Goal: Task Accomplishment & Management: Manage account settings

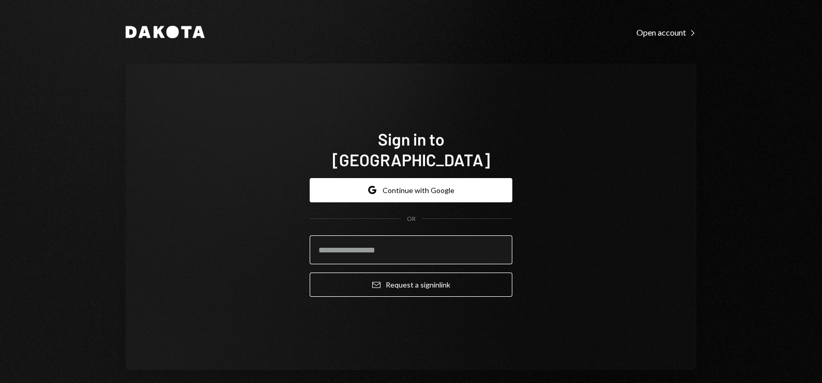
click at [388, 248] on input "email" at bounding box center [411, 250] width 203 height 29
type input "**********"
click at [243, 202] on div "**********" at bounding box center [411, 217] width 570 height 307
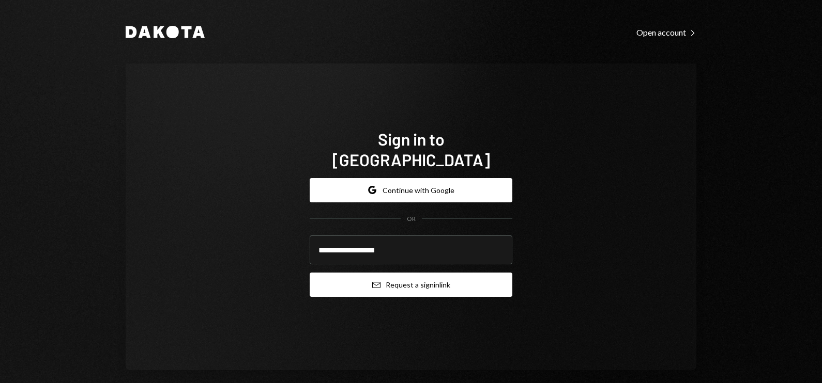
click at [413, 279] on button "Email Request a sign in link" at bounding box center [411, 285] width 203 height 24
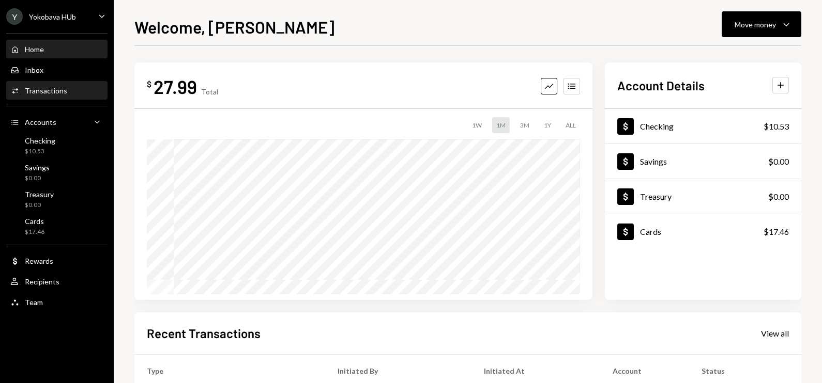
click at [49, 84] on div "Activities Transactions" at bounding box center [56, 91] width 93 height 18
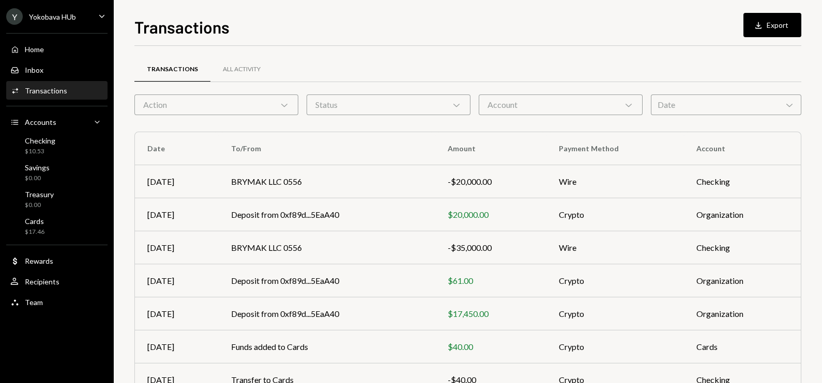
click at [224, 105] on div "Action Chevron Down" at bounding box center [216, 105] width 164 height 21
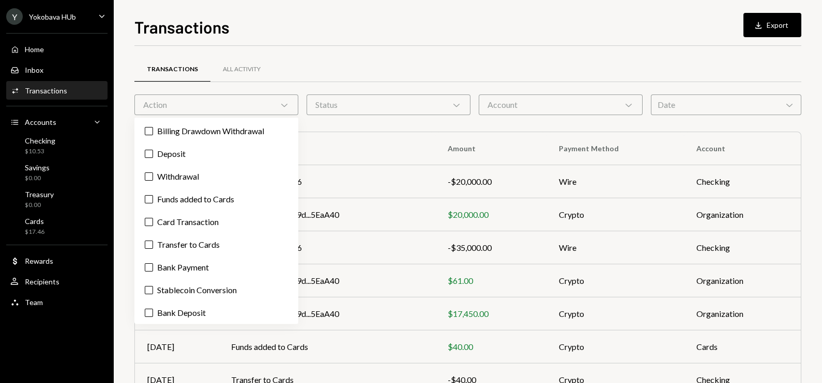
click at [377, 82] on div at bounding box center [467, 82] width 667 height 1
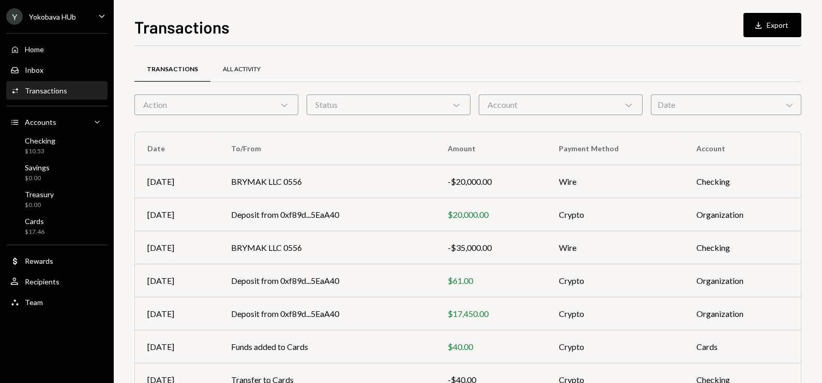
click at [244, 63] on div "All Activity" at bounding box center [241, 69] width 63 height 25
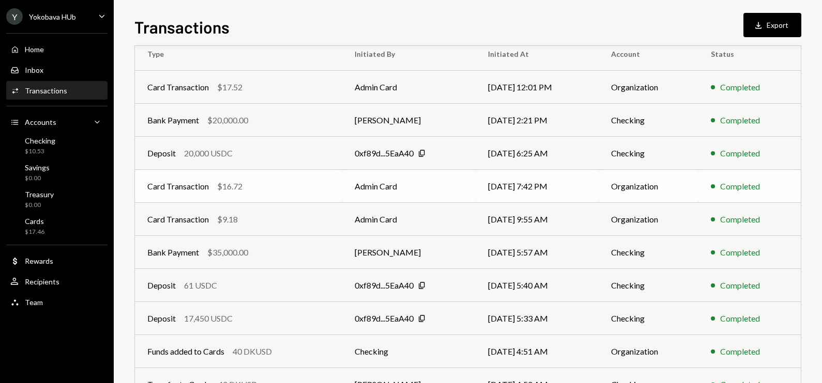
scroll to position [129, 0]
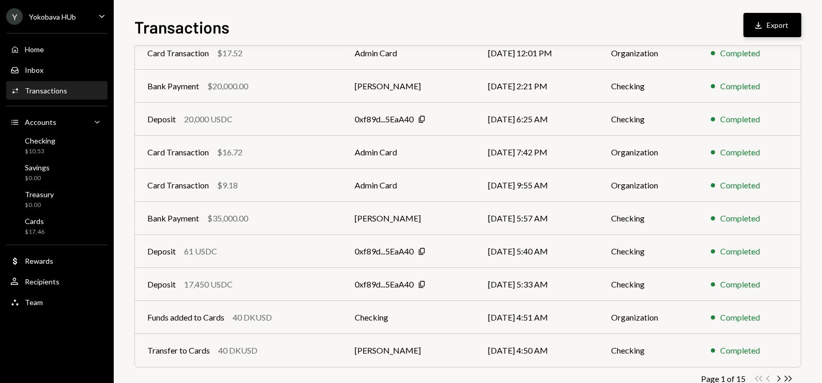
click at [769, 14] on button "Download Export" at bounding box center [772, 25] width 58 height 24
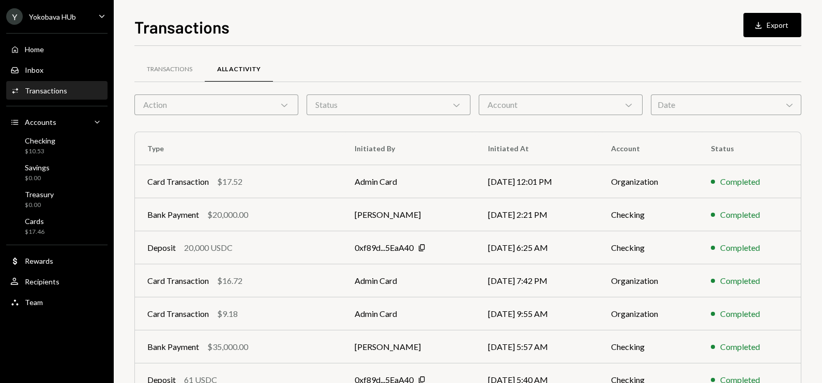
click at [663, 106] on div "Date Chevron Down" at bounding box center [726, 105] width 150 height 21
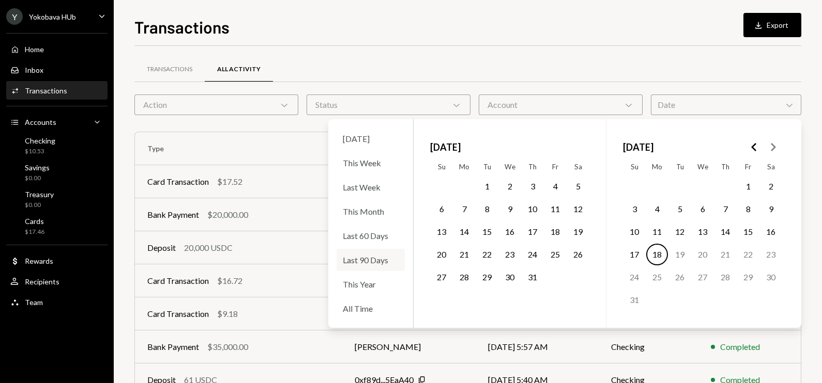
click at [366, 253] on div "Last 90 Days" at bounding box center [370, 260] width 68 height 22
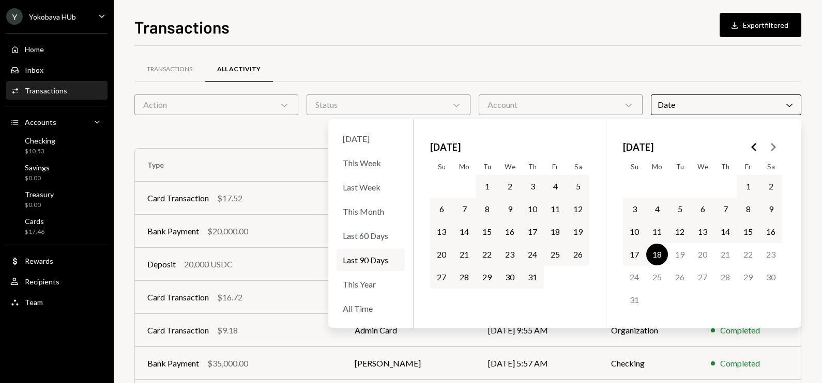
click at [444, 148] on span "[DATE]" at bounding box center [445, 147] width 30 height 23
click at [365, 280] on div "This Year" at bounding box center [370, 284] width 68 height 22
click at [455, 143] on span "[DATE]" at bounding box center [445, 147] width 30 height 23
click at [757, 144] on icon "Go to the Previous Month" at bounding box center [754, 147] width 12 height 12
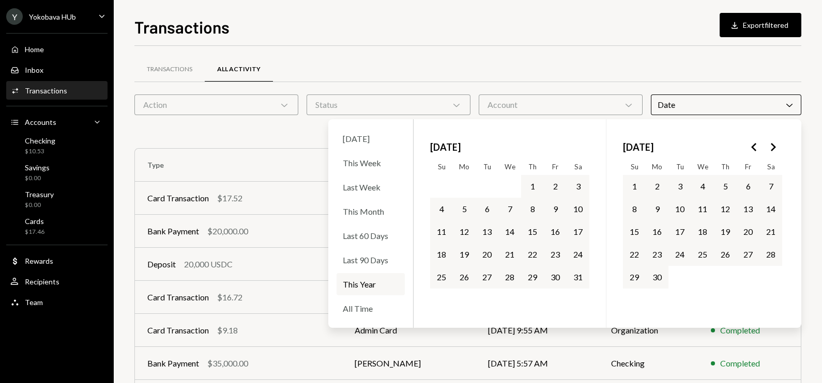
click at [755, 149] on icon "Go to the Previous Month" at bounding box center [754, 147] width 12 height 12
click at [684, 180] on button "1" at bounding box center [680, 187] width 22 height 22
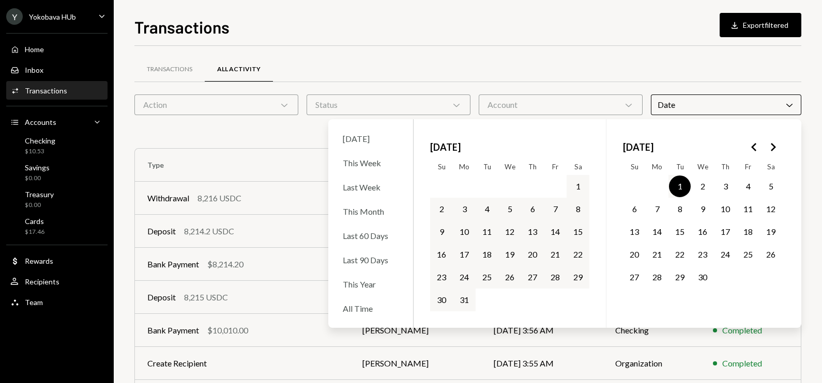
click at [775, 146] on polygon "Go to the Next Month" at bounding box center [772, 147] width 5 height 8
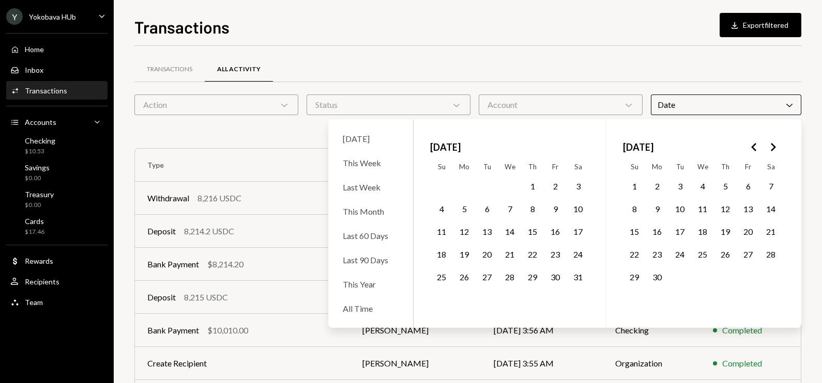
click at [654, 273] on button "30" at bounding box center [657, 278] width 22 height 22
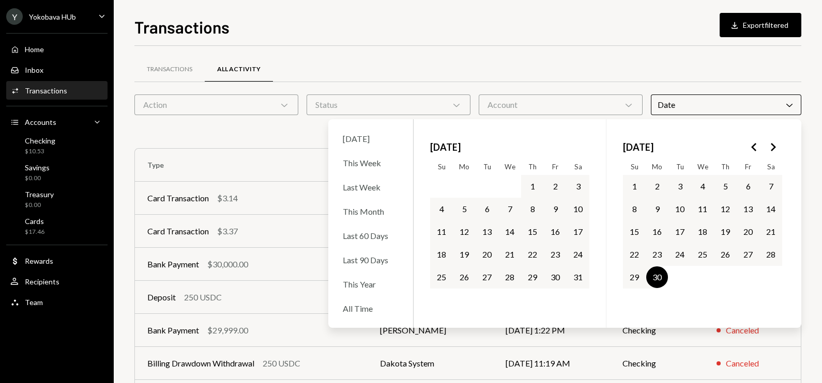
click at [685, 65] on div "Transactions All Activity" at bounding box center [467, 69] width 667 height 26
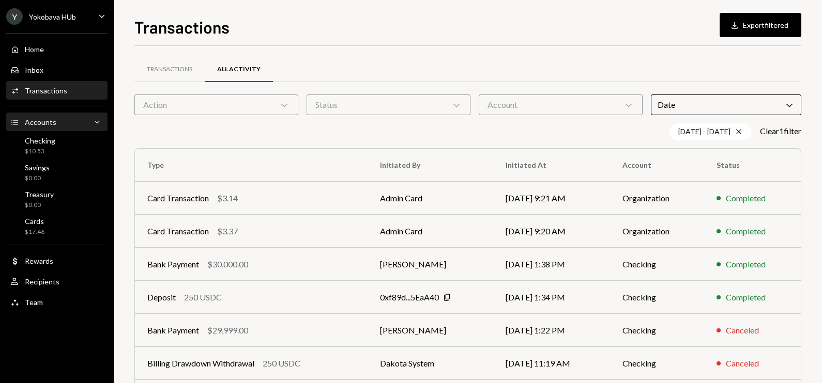
click at [62, 113] on link "Accounts Accounts Caret Down" at bounding box center [56, 122] width 101 height 19
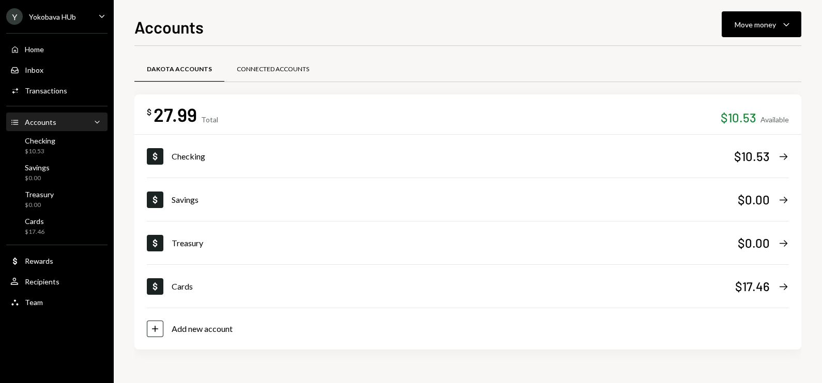
click at [266, 69] on div "Connected Accounts" at bounding box center [273, 69] width 72 height 9
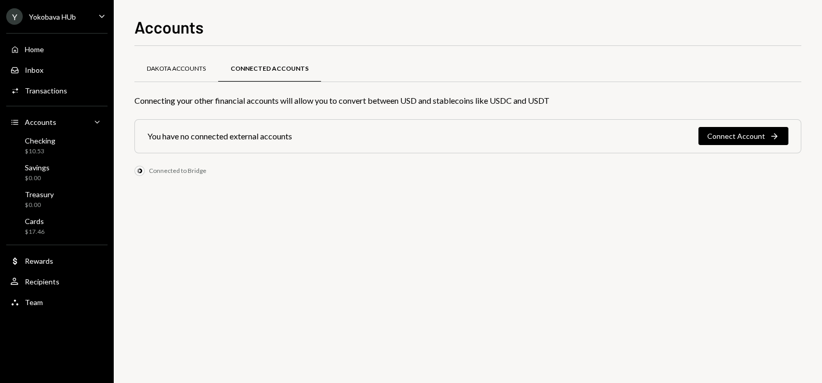
click at [188, 66] on div "Dakota Accounts" at bounding box center [176, 69] width 59 height 9
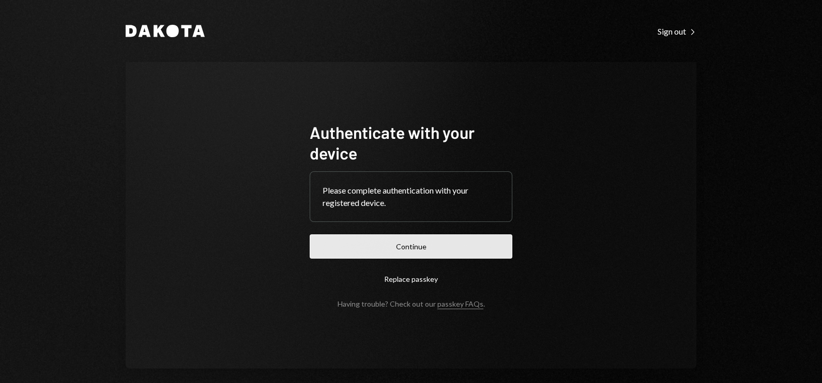
click at [385, 249] on button "Continue" at bounding box center [411, 247] width 203 height 24
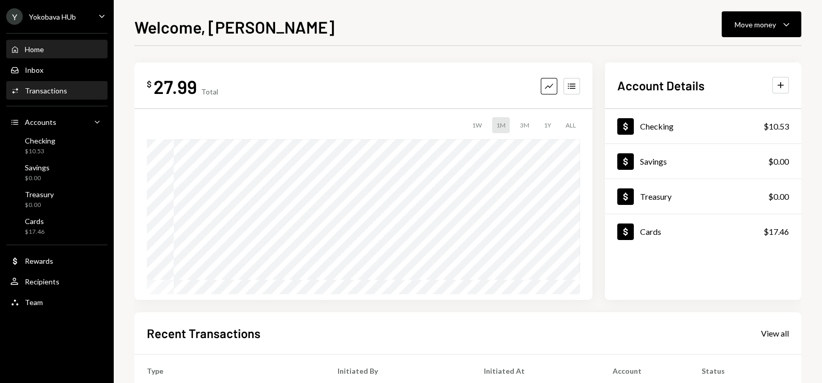
click at [51, 89] on div "Transactions" at bounding box center [46, 90] width 42 height 9
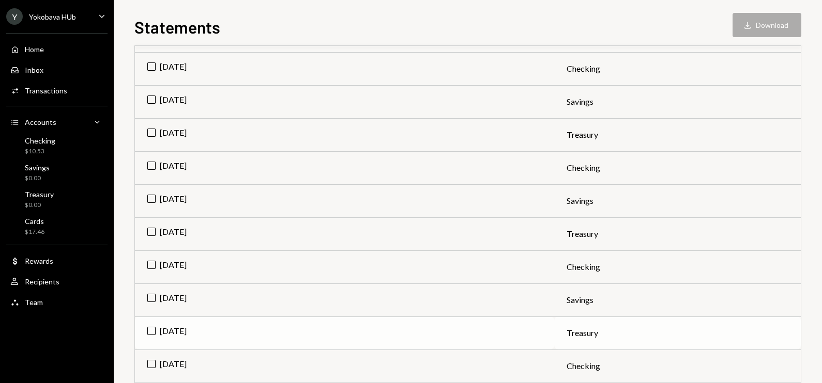
scroll to position [516, 0]
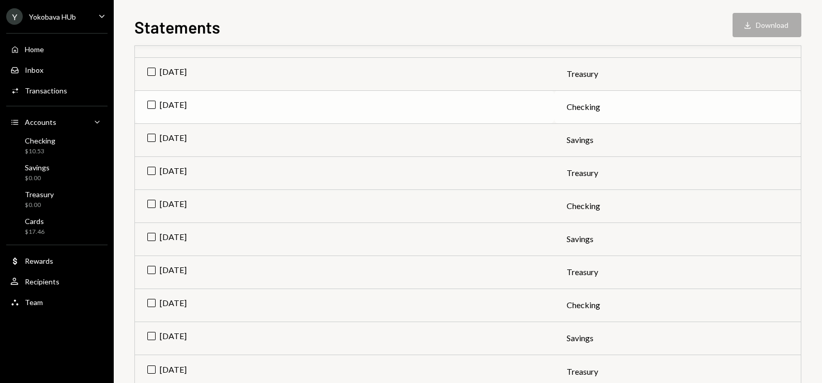
click at [152, 104] on td "[DATE]" at bounding box center [344, 106] width 419 height 33
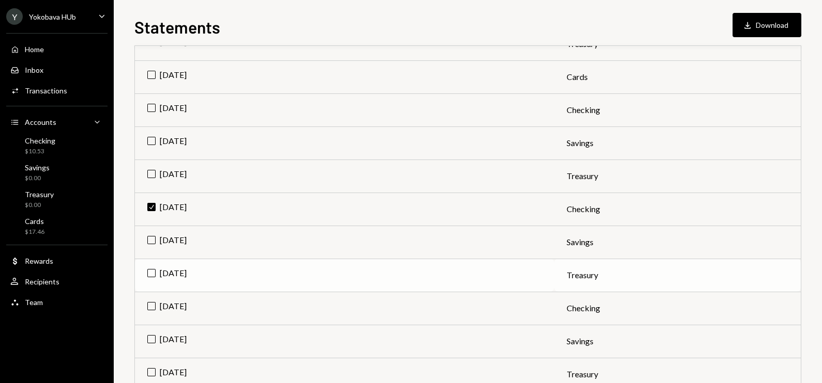
scroll to position [388, 0]
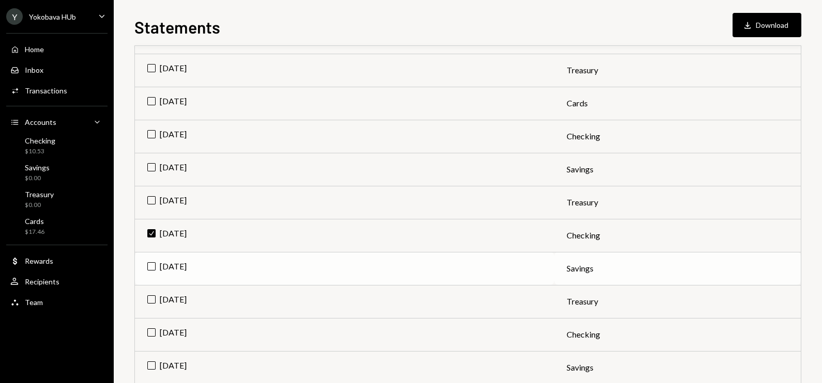
click at [156, 261] on td "Apr 2025" at bounding box center [344, 268] width 419 height 33
click at [149, 296] on td "Apr 2025" at bounding box center [344, 301] width 419 height 33
click at [152, 198] on td "[DATE]" at bounding box center [344, 202] width 419 height 33
click at [153, 165] on td "[DATE]" at bounding box center [344, 169] width 419 height 33
click at [149, 133] on td "[DATE]" at bounding box center [344, 136] width 419 height 33
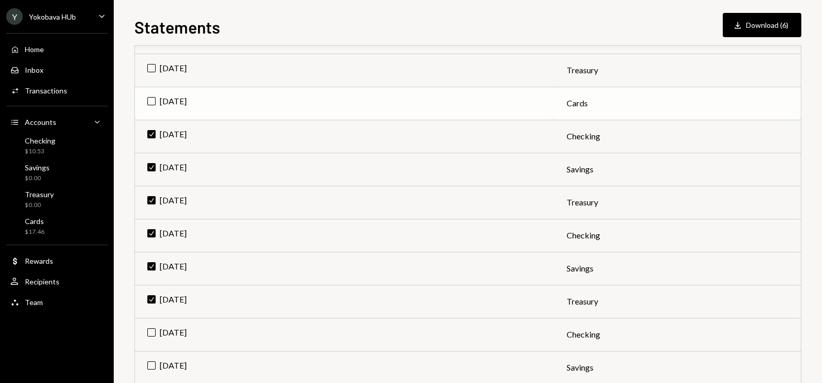
click at [155, 101] on td "[DATE]" at bounding box center [344, 103] width 419 height 33
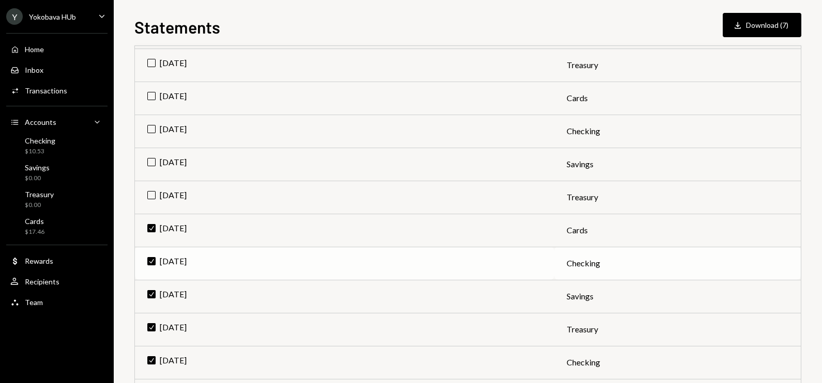
scroll to position [258, 0]
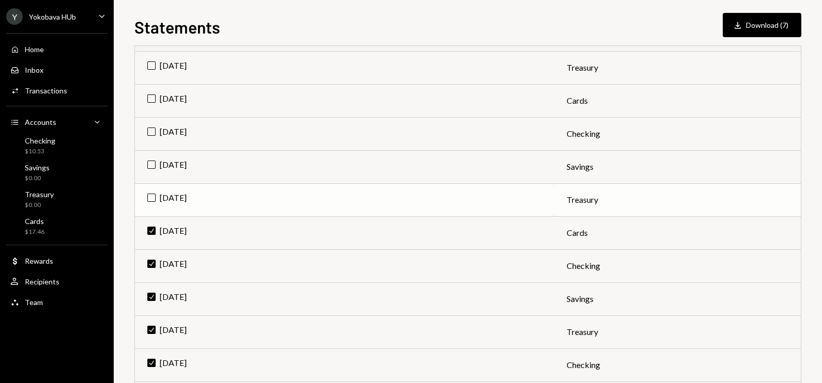
click at [153, 196] on td "Jun 2025" at bounding box center [344, 199] width 419 height 33
click at [149, 162] on td "Jun 2025" at bounding box center [344, 166] width 419 height 33
click at [150, 129] on td "Jun 2025" at bounding box center [344, 133] width 419 height 33
click at [151, 100] on td "Jun 2025" at bounding box center [344, 100] width 419 height 33
click at [744, 20] on button "Download Download (11)" at bounding box center [759, 25] width 83 height 24
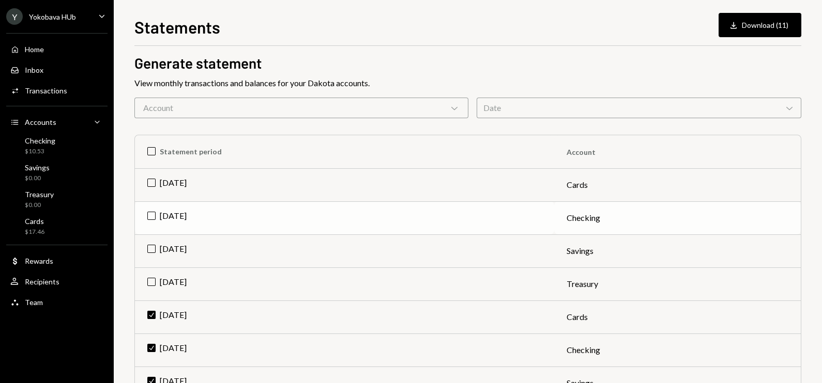
scroll to position [0, 0]
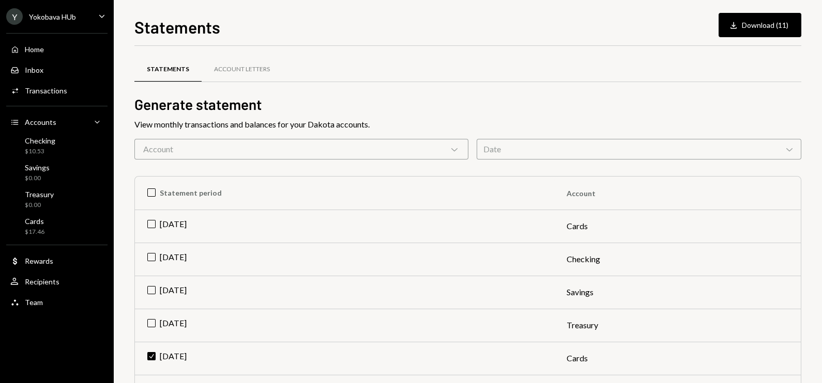
click at [230, 142] on div "Account Chevron Down" at bounding box center [301, 149] width 334 height 21
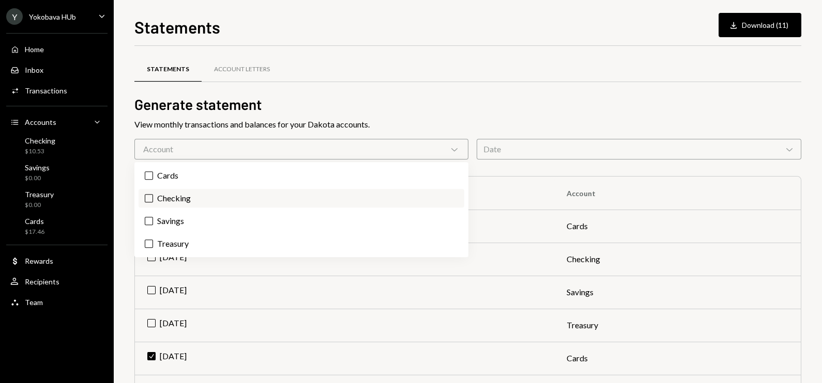
click at [166, 193] on label "Checking" at bounding box center [301, 198] width 326 height 19
click at [153, 194] on button "Checking" at bounding box center [149, 198] width 8 height 8
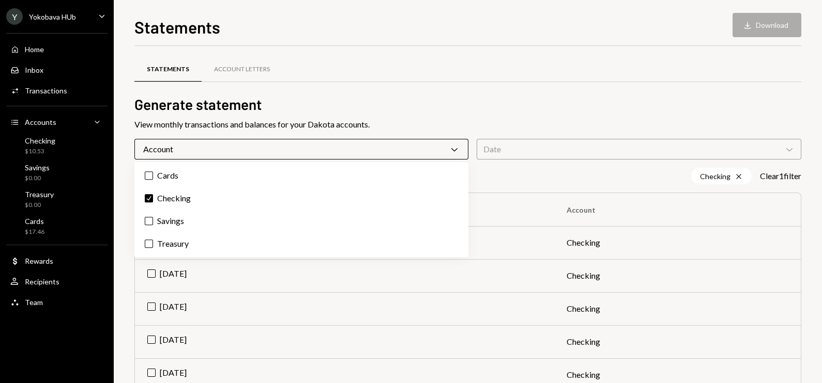
click at [518, 157] on div "Date Chevron Down" at bounding box center [638, 149] width 325 height 21
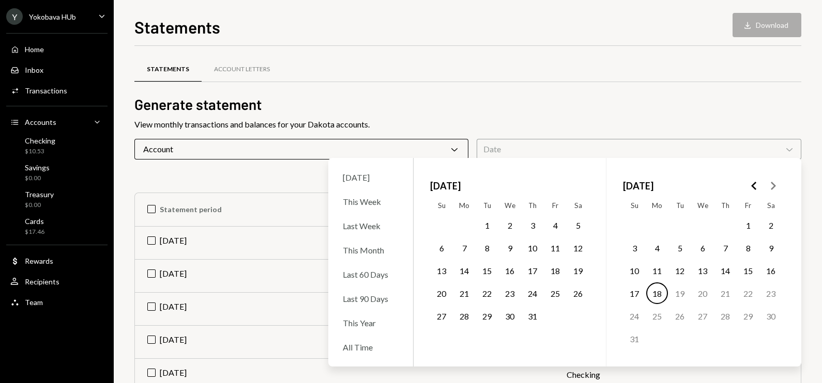
click at [753, 184] on polygon "Go to the Previous Month" at bounding box center [753, 186] width 5 height 8
click at [682, 219] on button "1" at bounding box center [680, 225] width 22 height 22
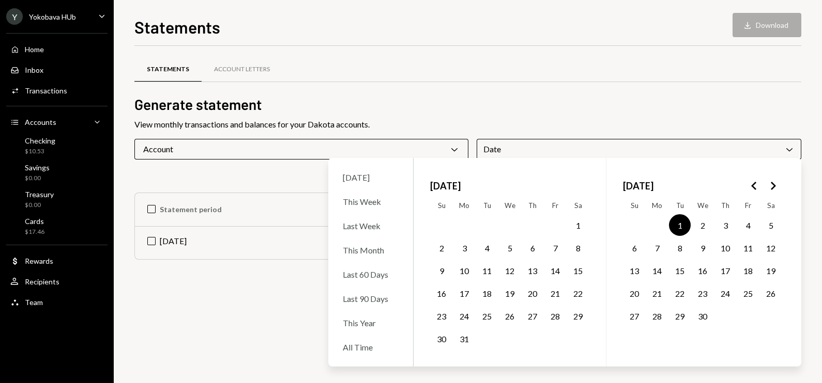
click at [766, 186] on icon "Go to the Next Month" at bounding box center [772, 186] width 12 height 12
click at [756, 183] on icon "Go to the Previous Month" at bounding box center [754, 186] width 12 height 12
click at [664, 313] on button "30" at bounding box center [657, 316] width 22 height 22
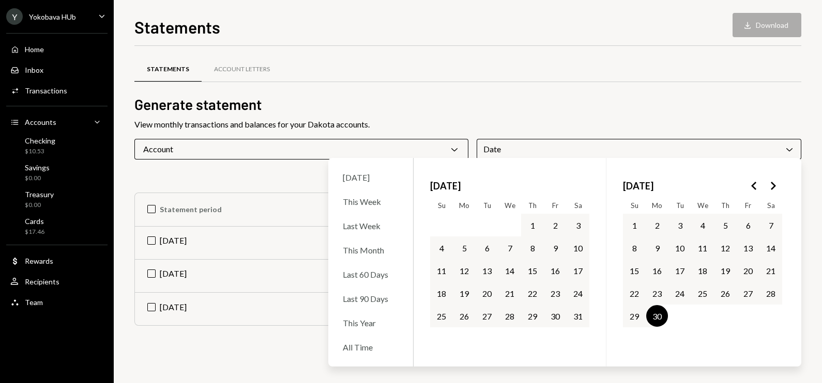
click at [758, 103] on h2 "Generate statement" at bounding box center [467, 105] width 667 height 20
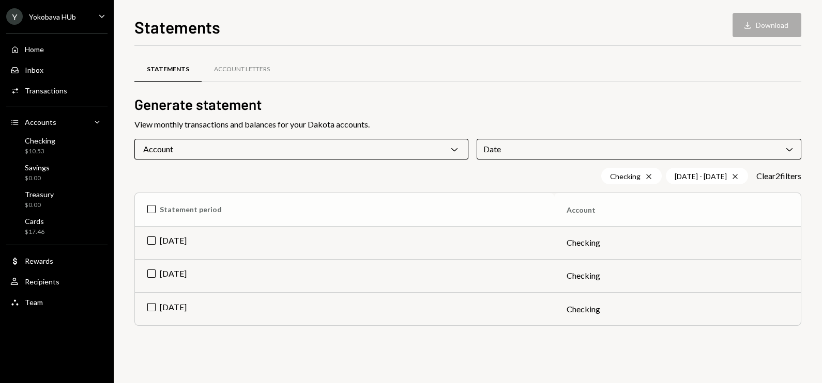
click at [150, 209] on th "Statement period" at bounding box center [344, 209] width 419 height 33
click at [753, 23] on button "Download Download (3)" at bounding box center [761, 25] width 79 height 24
